Goal: Navigation & Orientation: Find specific page/section

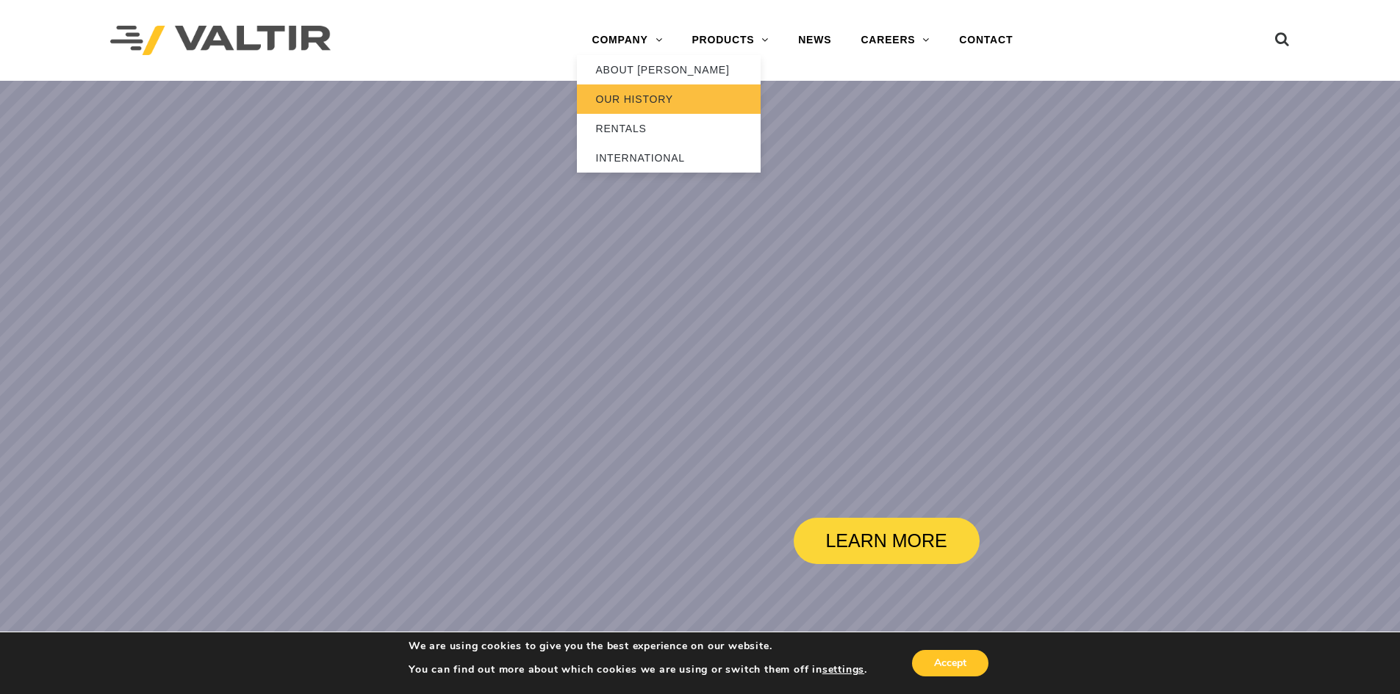
drag, startPoint x: 633, startPoint y: 68, endPoint x: 627, endPoint y: 109, distance: 40.9
click at [633, 68] on link "ABOUT [PERSON_NAME]" at bounding box center [669, 69] width 184 height 29
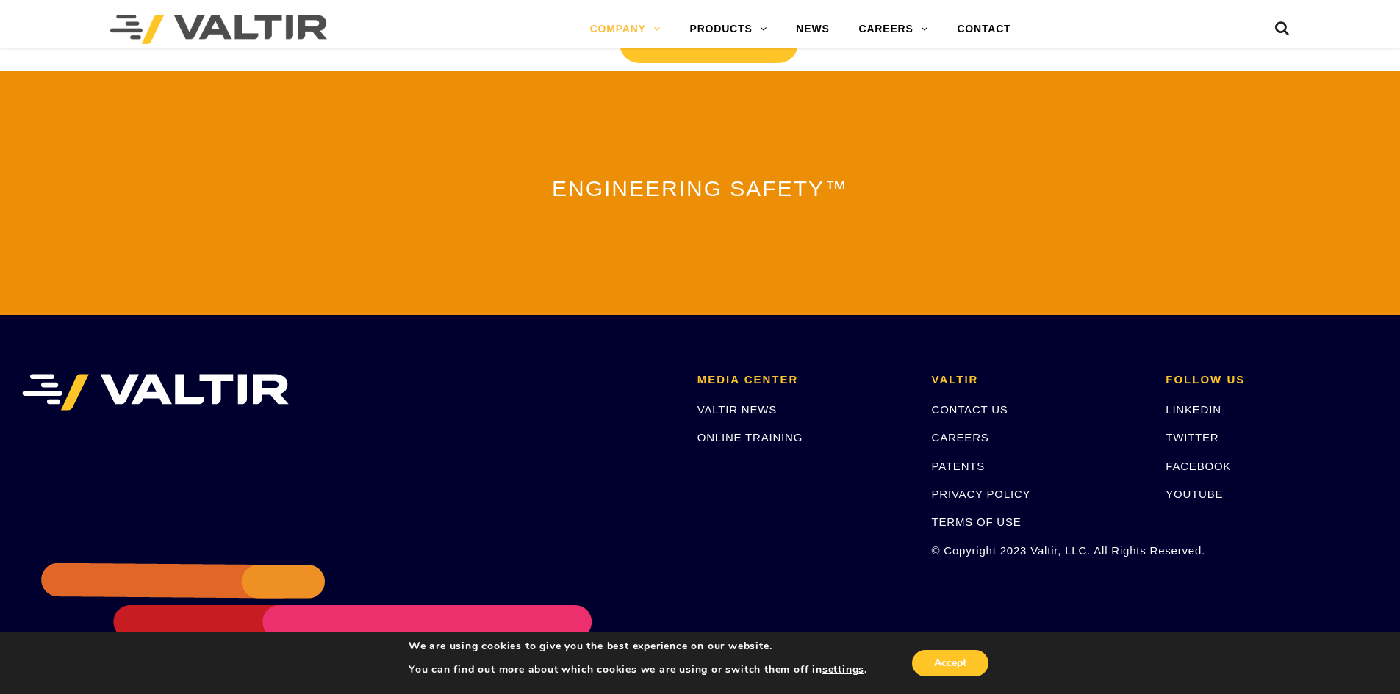
scroll to position [3229, 0]
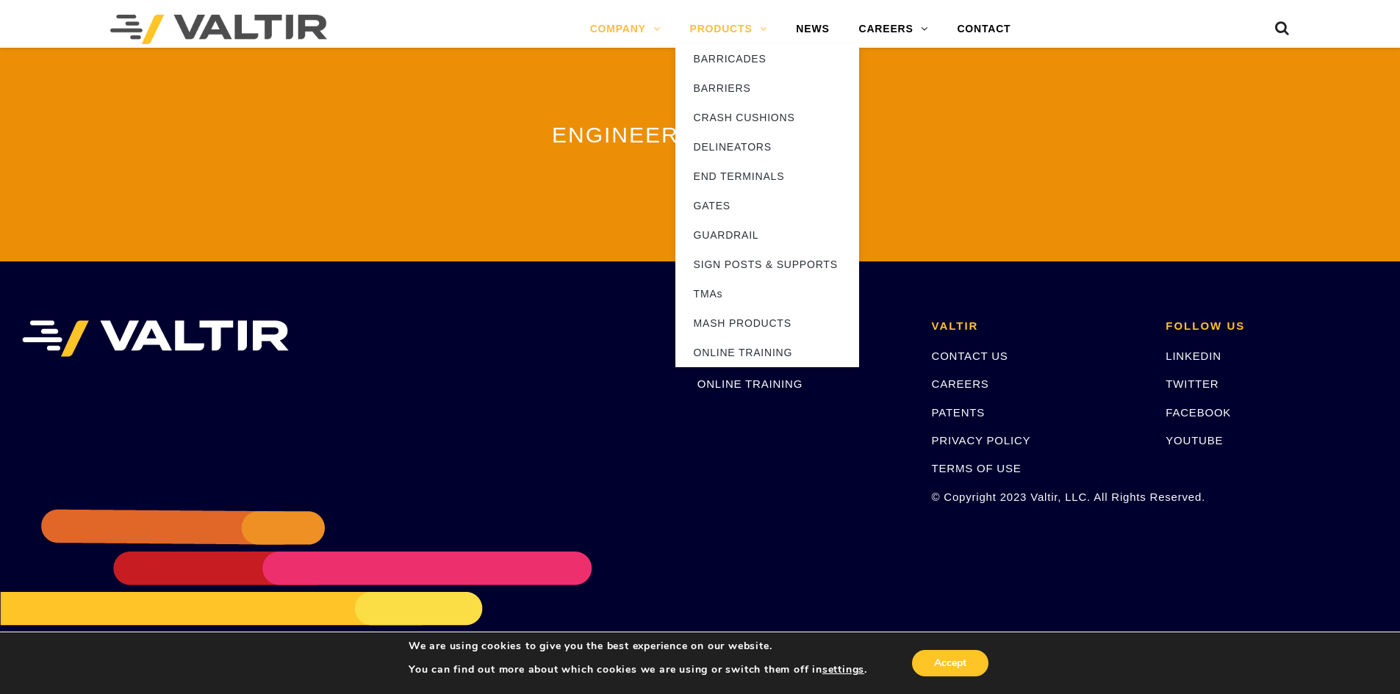
click at [732, 21] on link "PRODUCTS" at bounding box center [728, 29] width 107 height 29
